Goal: Information Seeking & Learning: Learn about a topic

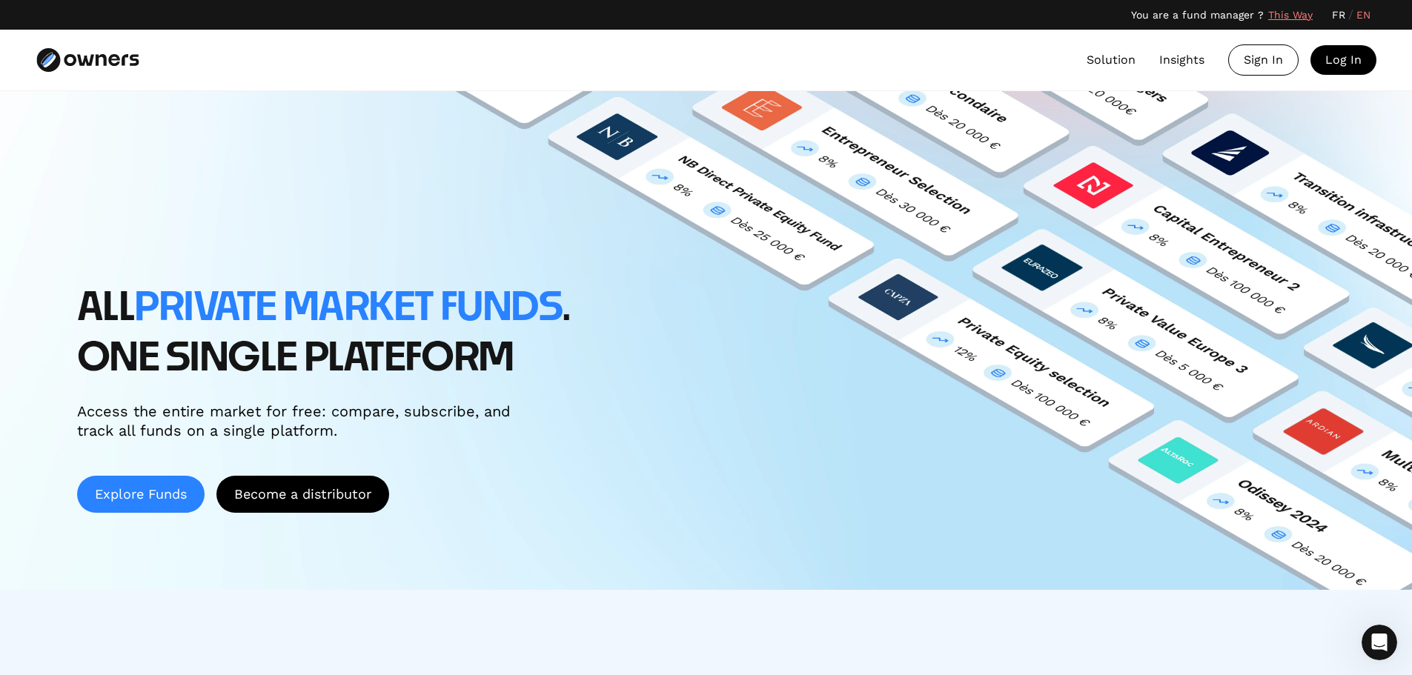
click at [158, 492] on link "Explore Funds" at bounding box center [140, 494] width 127 height 37
drag, startPoint x: 1128, startPoint y: 56, endPoint x: 1114, endPoint y: 58, distance: 14.2
click at [1128, 56] on link "Solution" at bounding box center [1110, 60] width 49 height 18
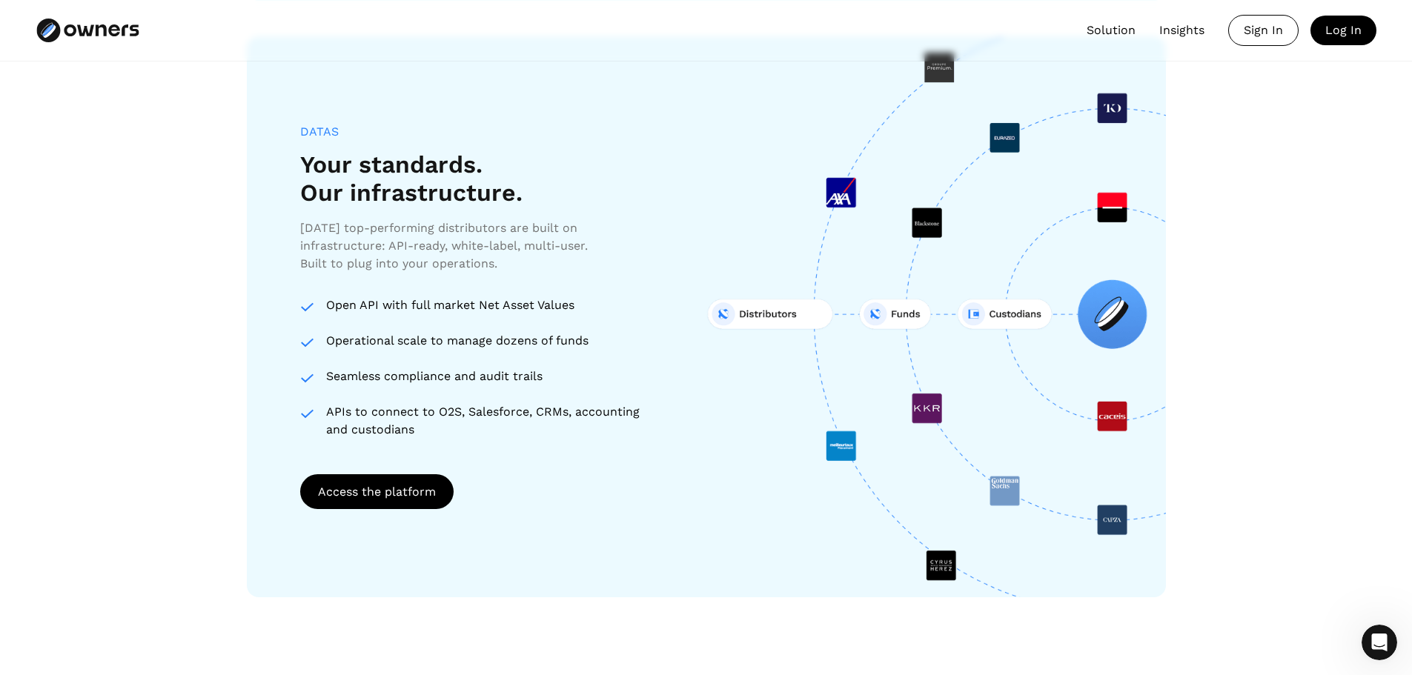
scroll to position [2412, 0]
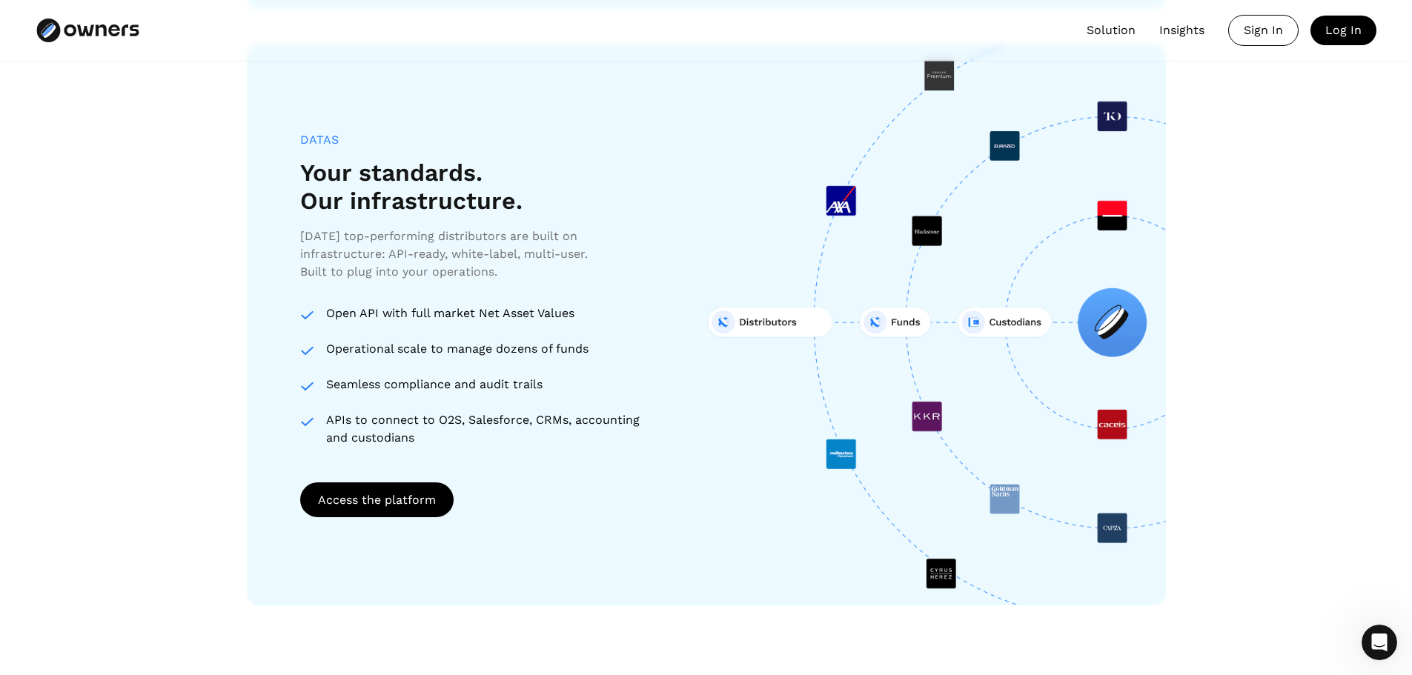
click at [1175, 27] on link "Insights" at bounding box center [1181, 30] width 45 height 18
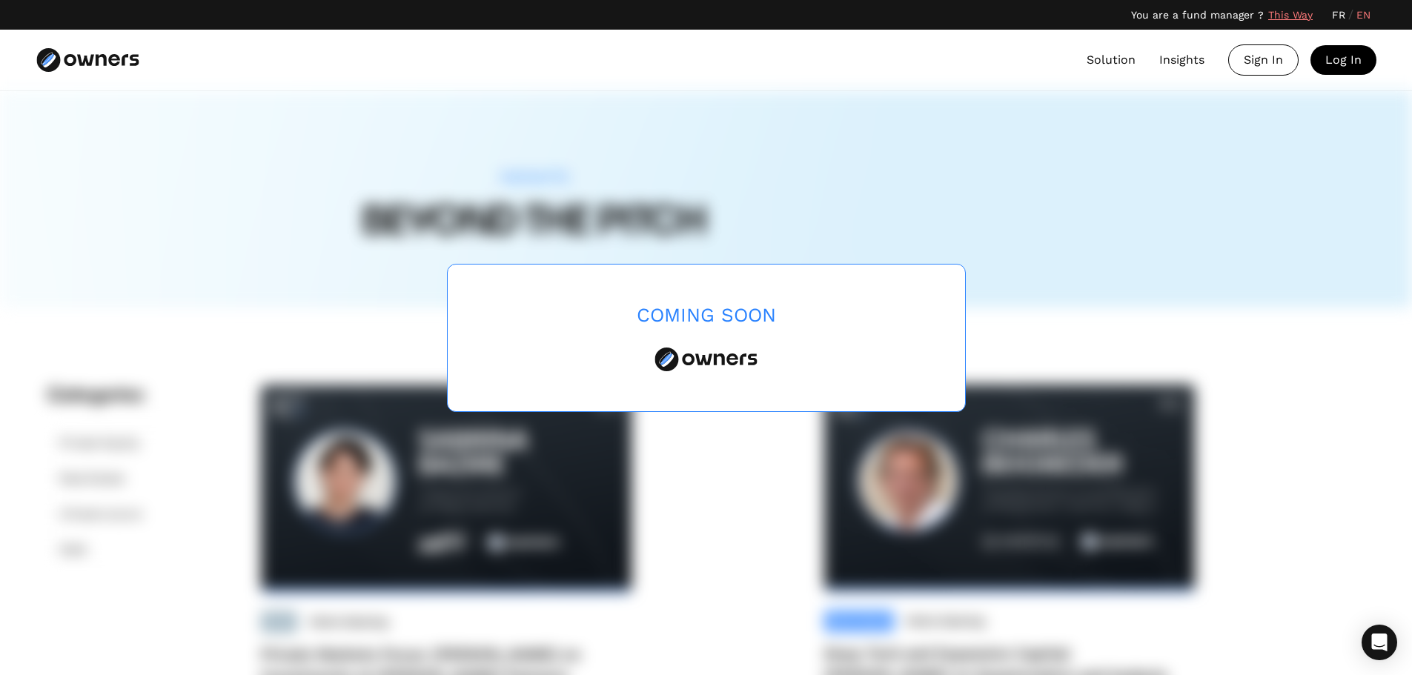
click at [1114, 59] on link "Solution" at bounding box center [1110, 60] width 49 height 18
click at [1108, 59] on link "Solution" at bounding box center [1110, 60] width 49 height 18
click at [99, 57] on img at bounding box center [87, 60] width 102 height 24
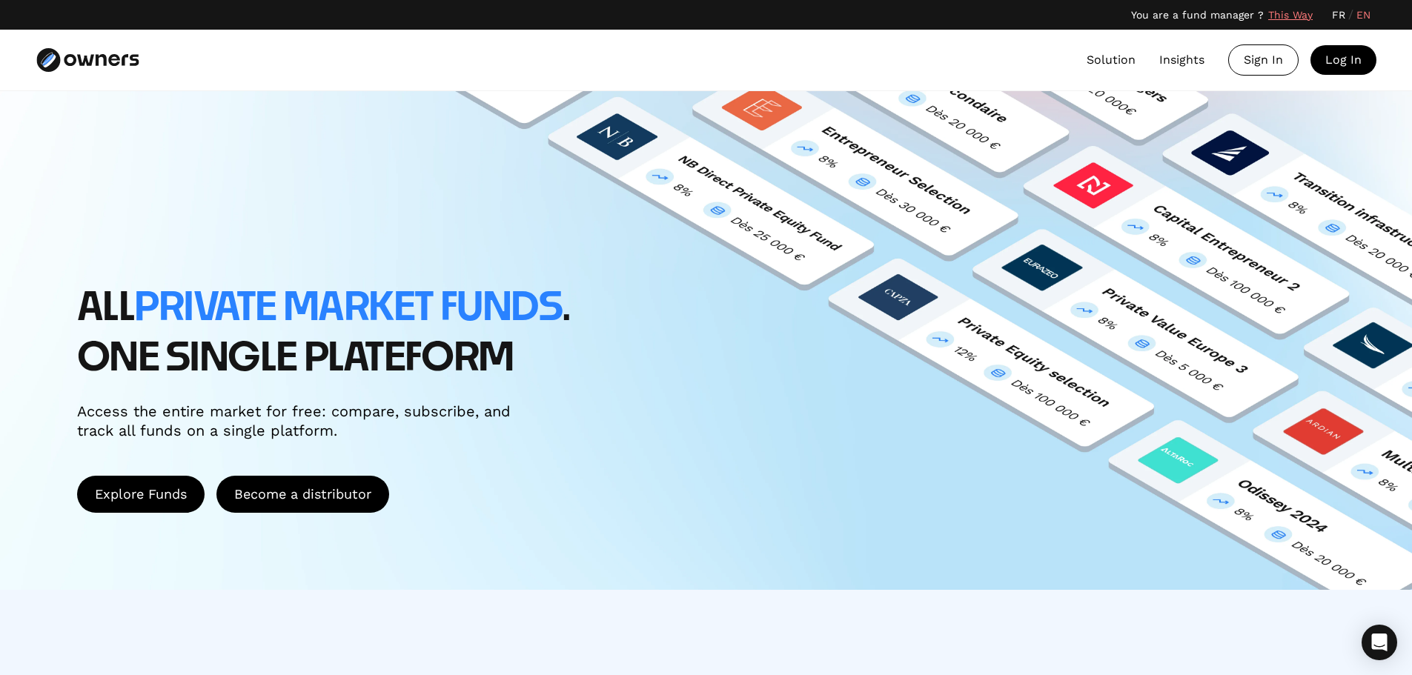
click at [1112, 62] on link "Solution" at bounding box center [1110, 60] width 49 height 18
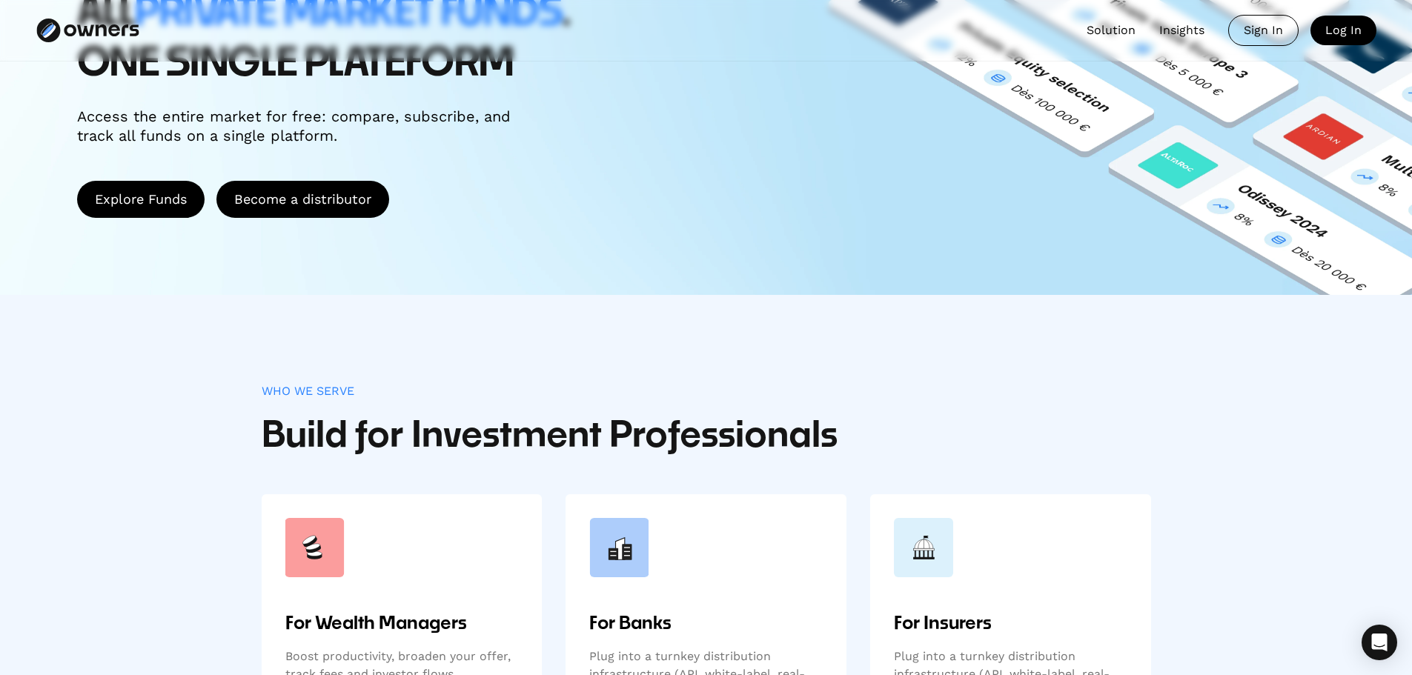
scroll to position [305, 0]
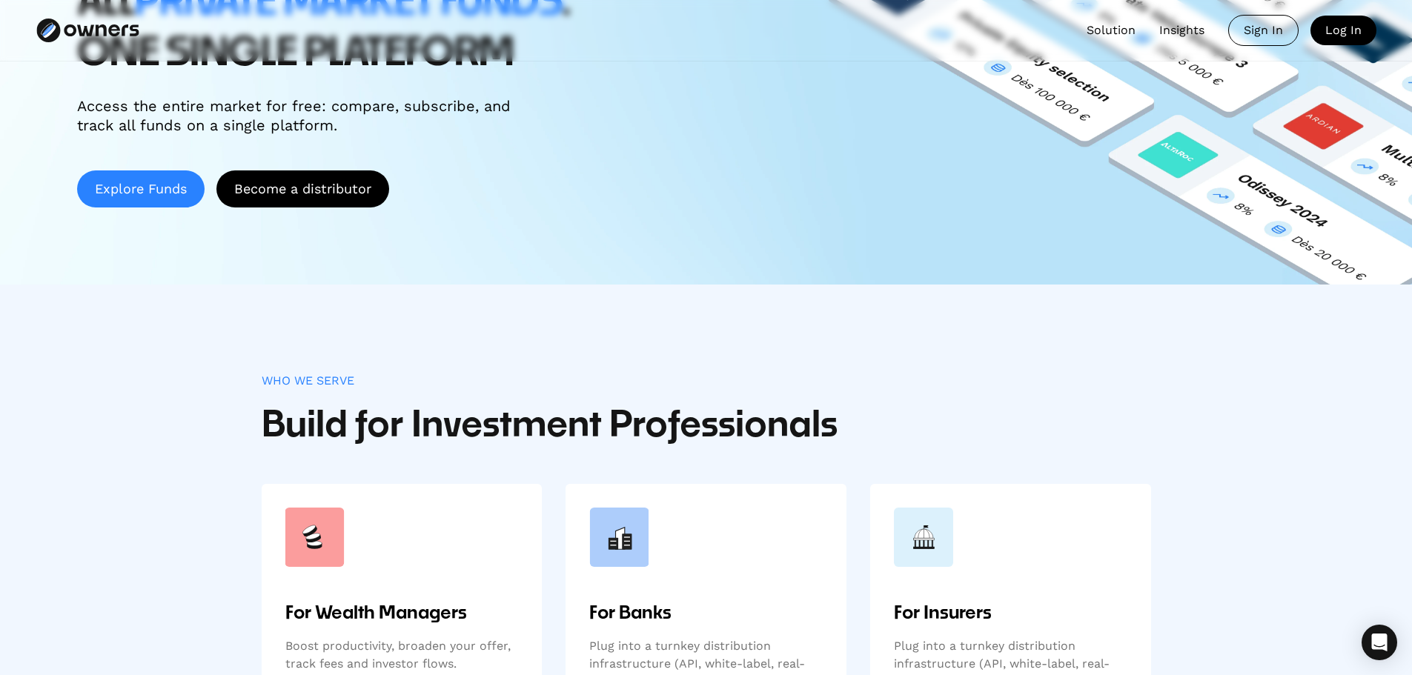
click at [149, 190] on link "Explore Funds" at bounding box center [140, 188] width 127 height 37
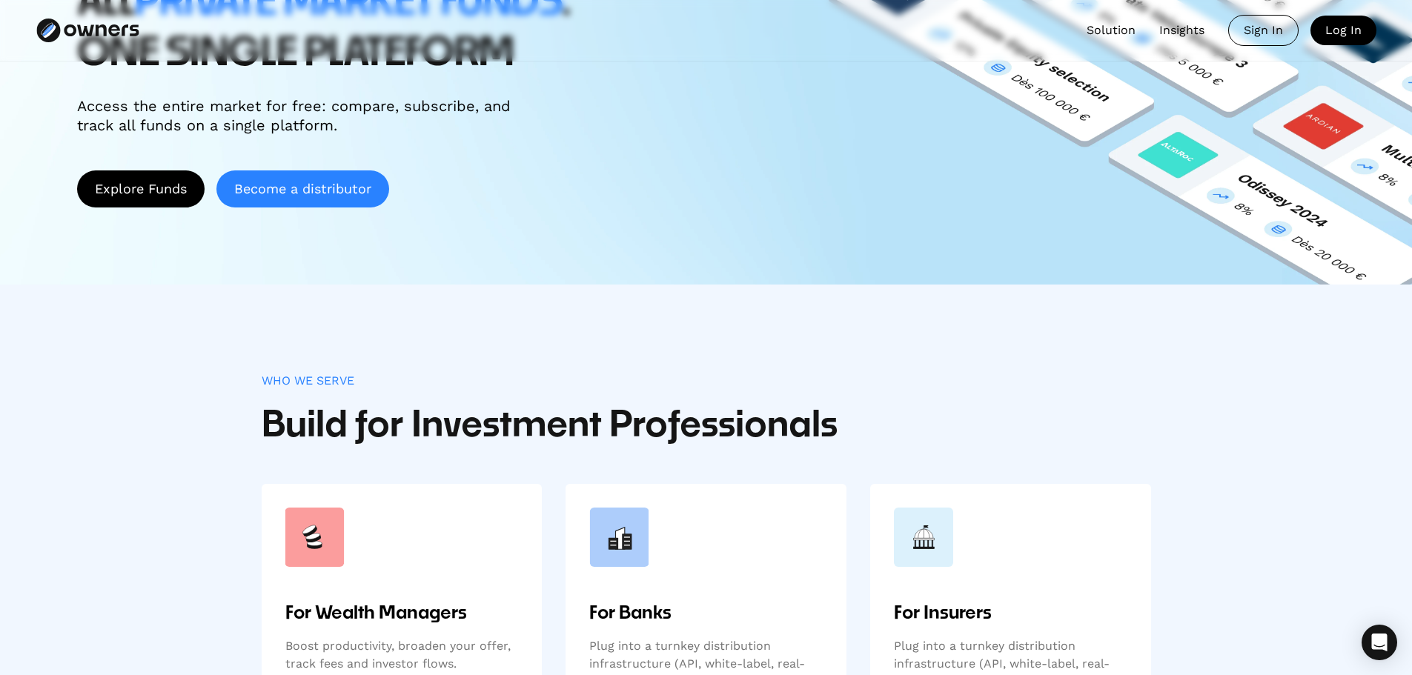
click at [329, 192] on link "Become a distributor" at bounding box center [302, 188] width 173 height 37
